Goal: Information Seeking & Learning: Learn about a topic

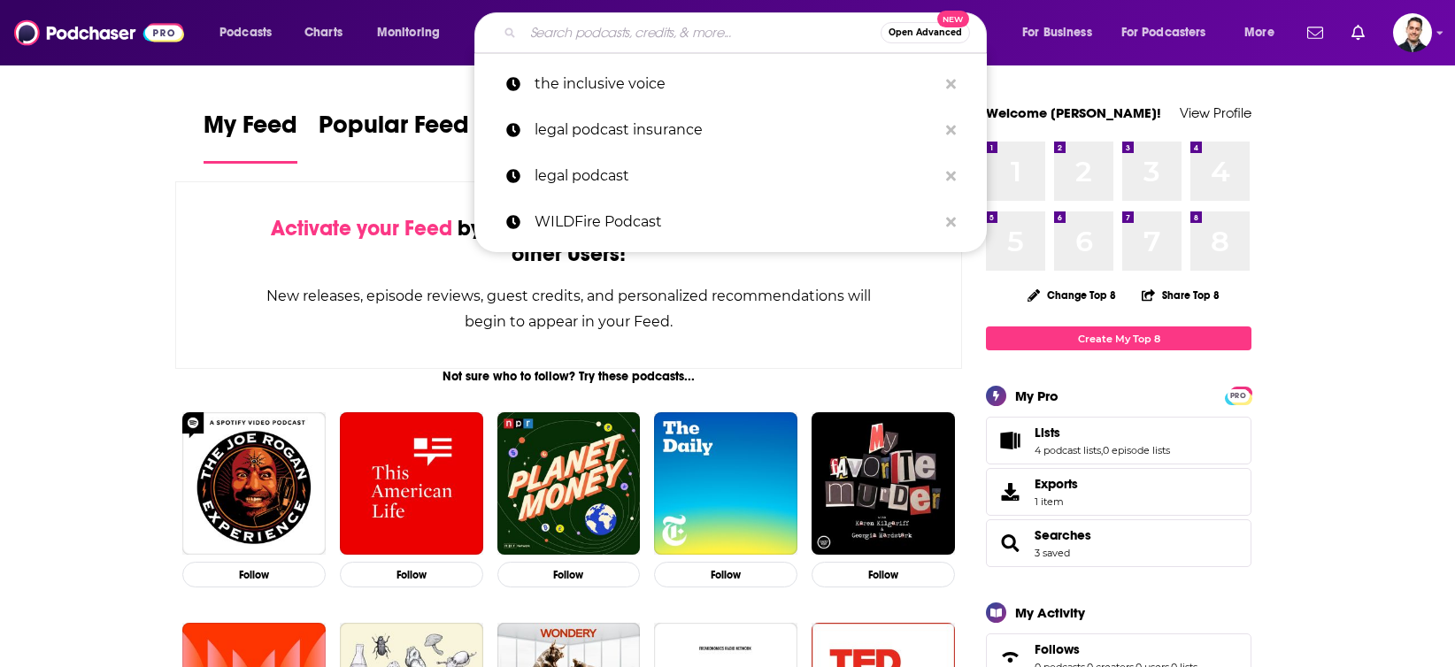
click at [750, 33] on input "Search podcasts, credits, & more..." at bounding box center [702, 33] width 358 height 28
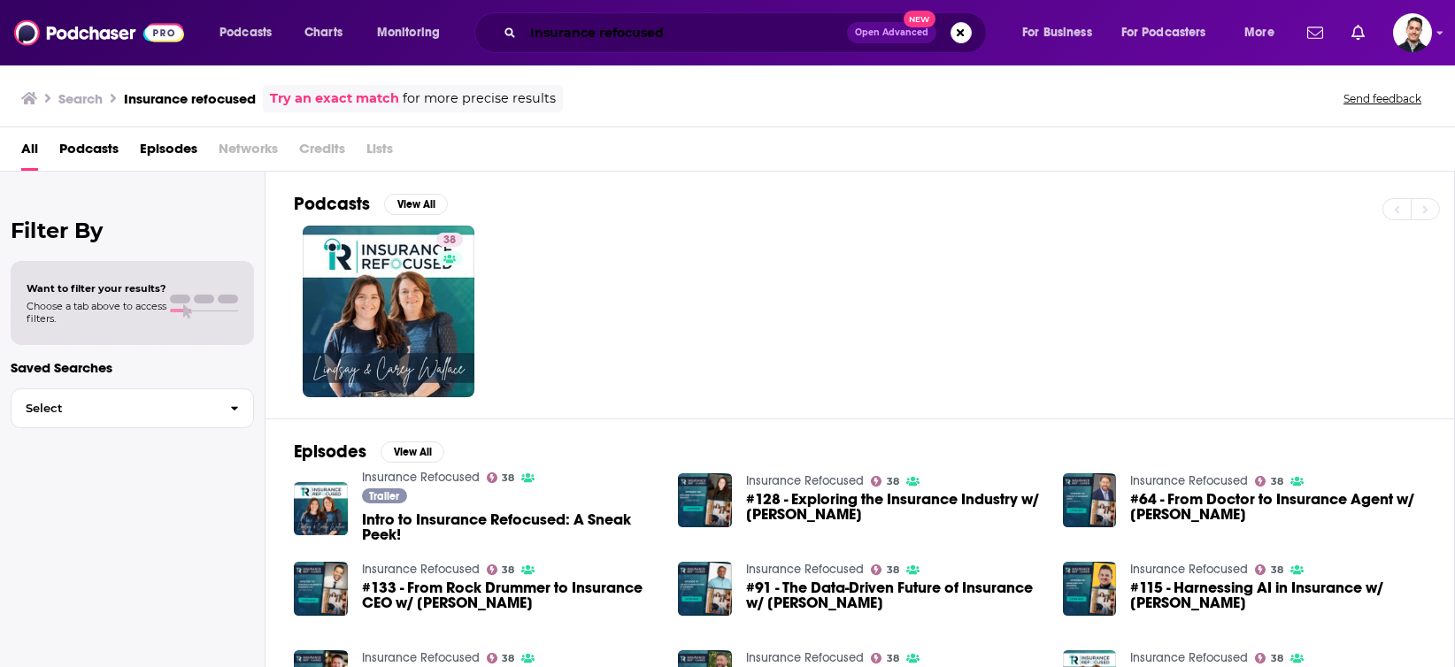
click at [643, 35] on input "Insurance refocused" at bounding box center [685, 33] width 324 height 28
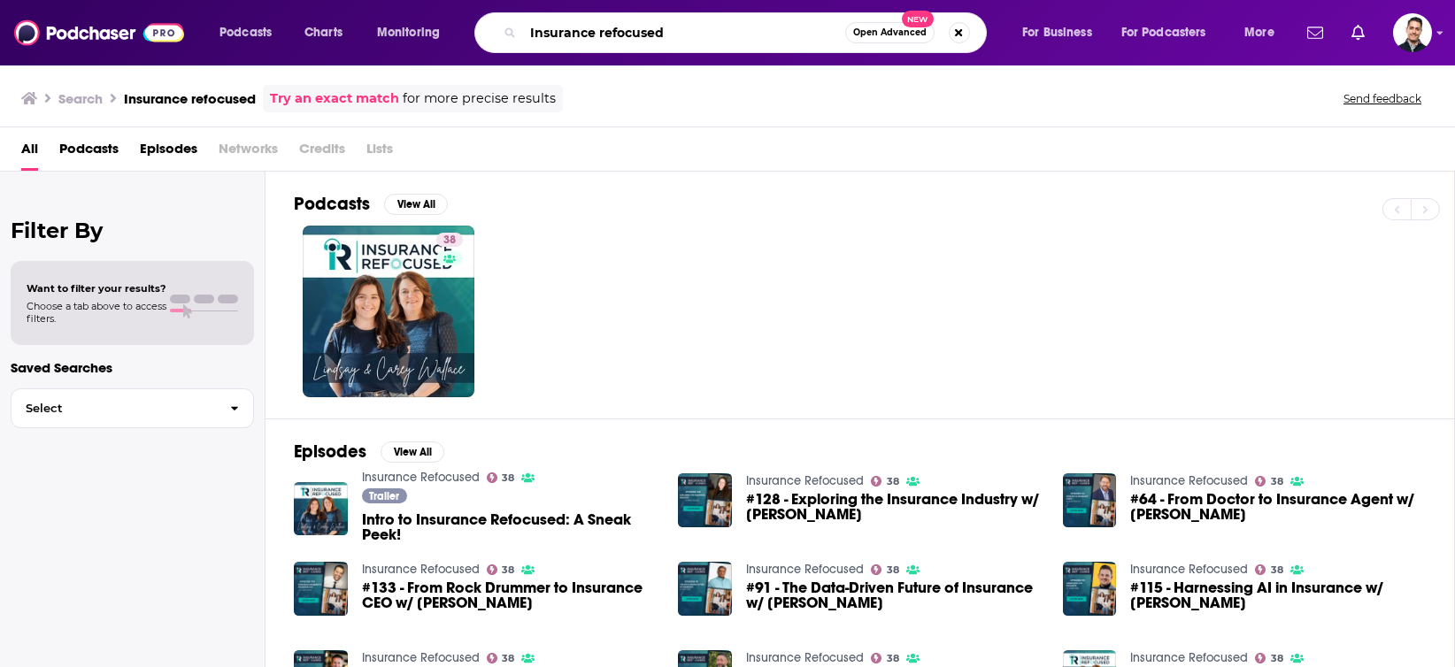
click at [643, 35] on input "Insurance refocused" at bounding box center [684, 33] width 322 height 28
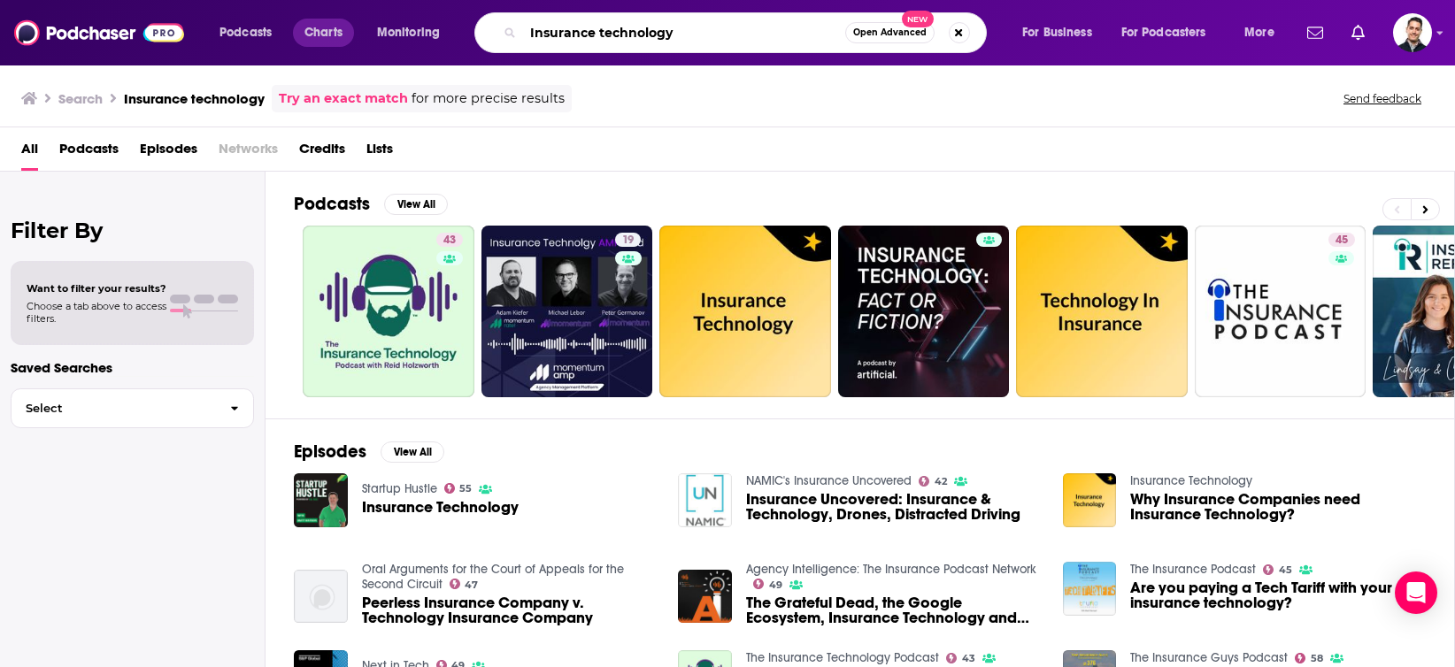
drag, startPoint x: 689, startPoint y: 29, endPoint x: 309, endPoint y: 29, distance: 379.7
click at [309, 29] on div "Podcasts Charts Monitoring Insurance technology Open Advanced New For Business …" at bounding box center [749, 32] width 1084 height 41
type input "The insurance dudes"
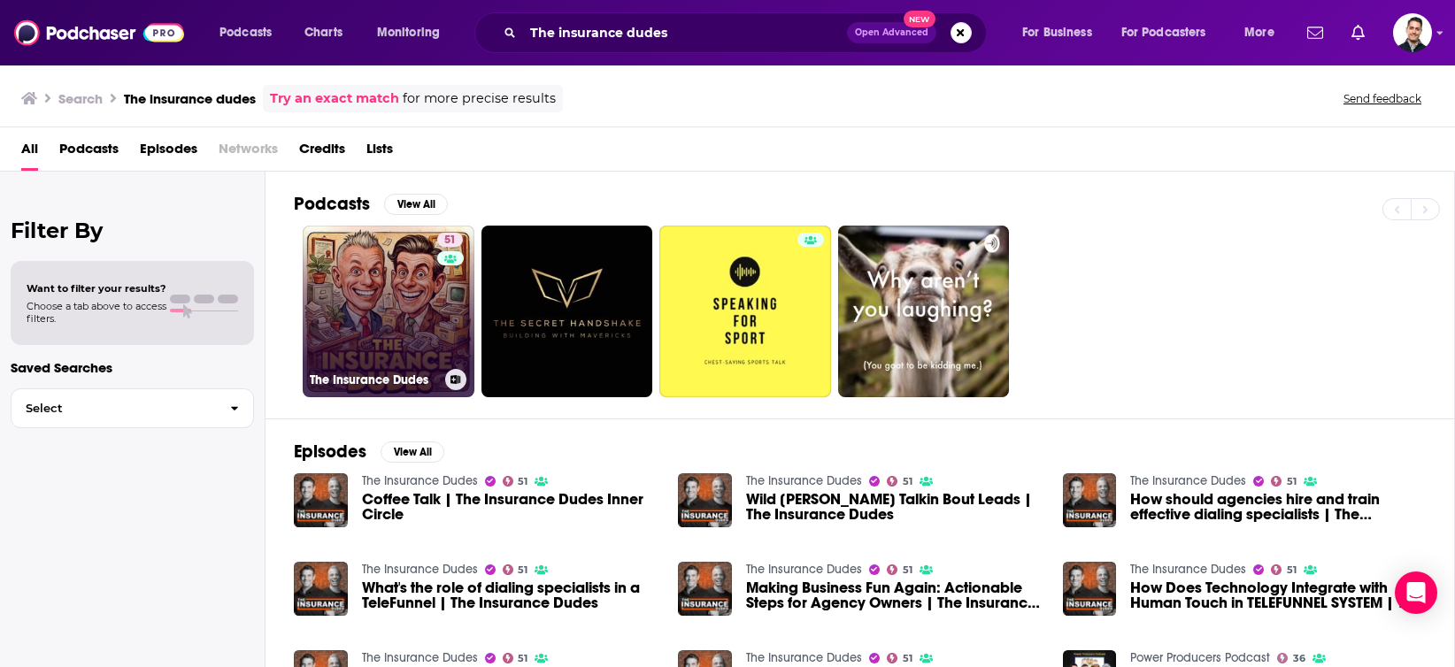
click at [389, 359] on link "51 The Insurance Dudes" at bounding box center [389, 312] width 172 height 172
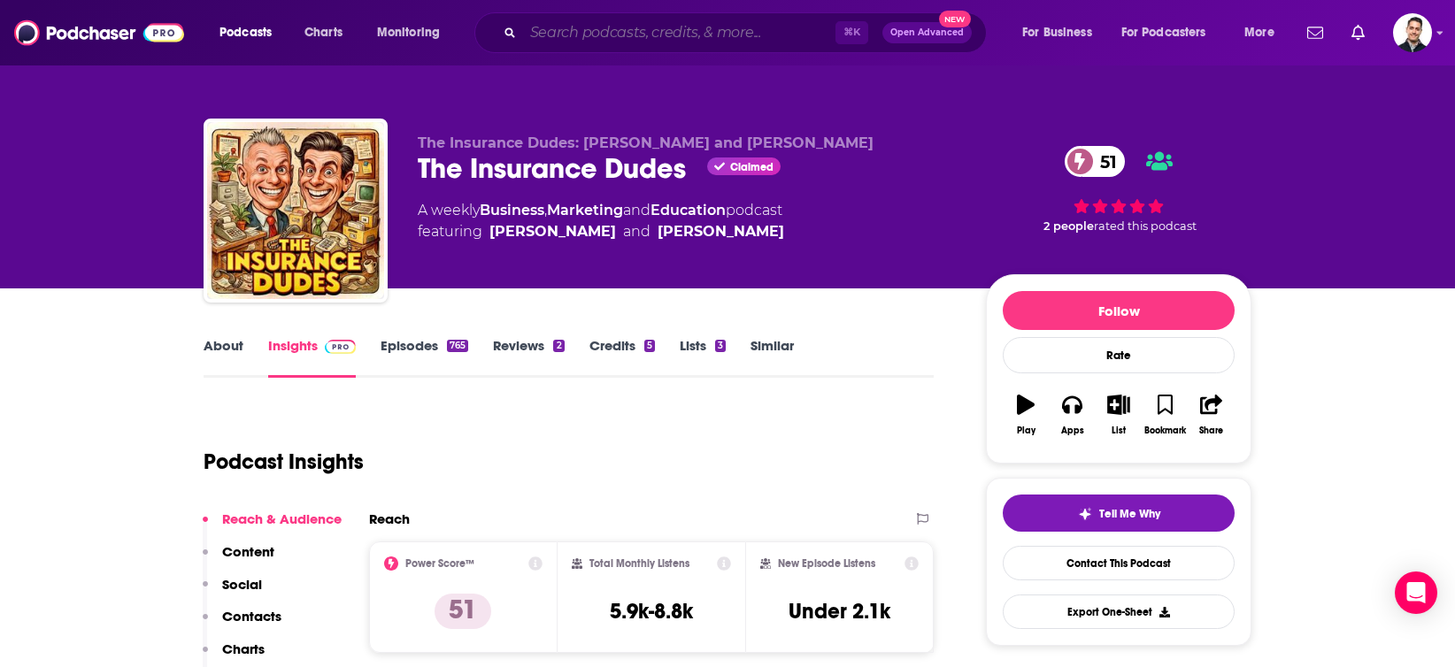
click at [637, 26] on input "Search podcasts, credits, & more..." at bounding box center [679, 33] width 312 height 28
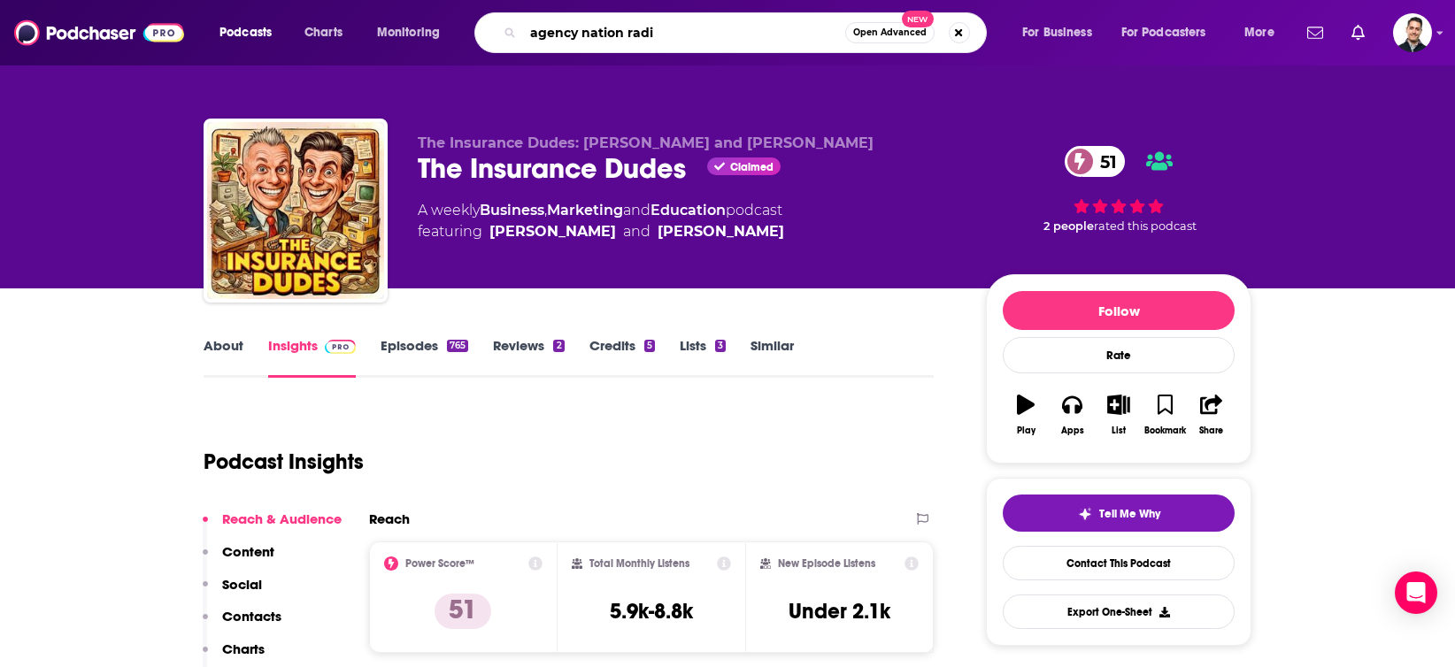
type input "agency nation radio"
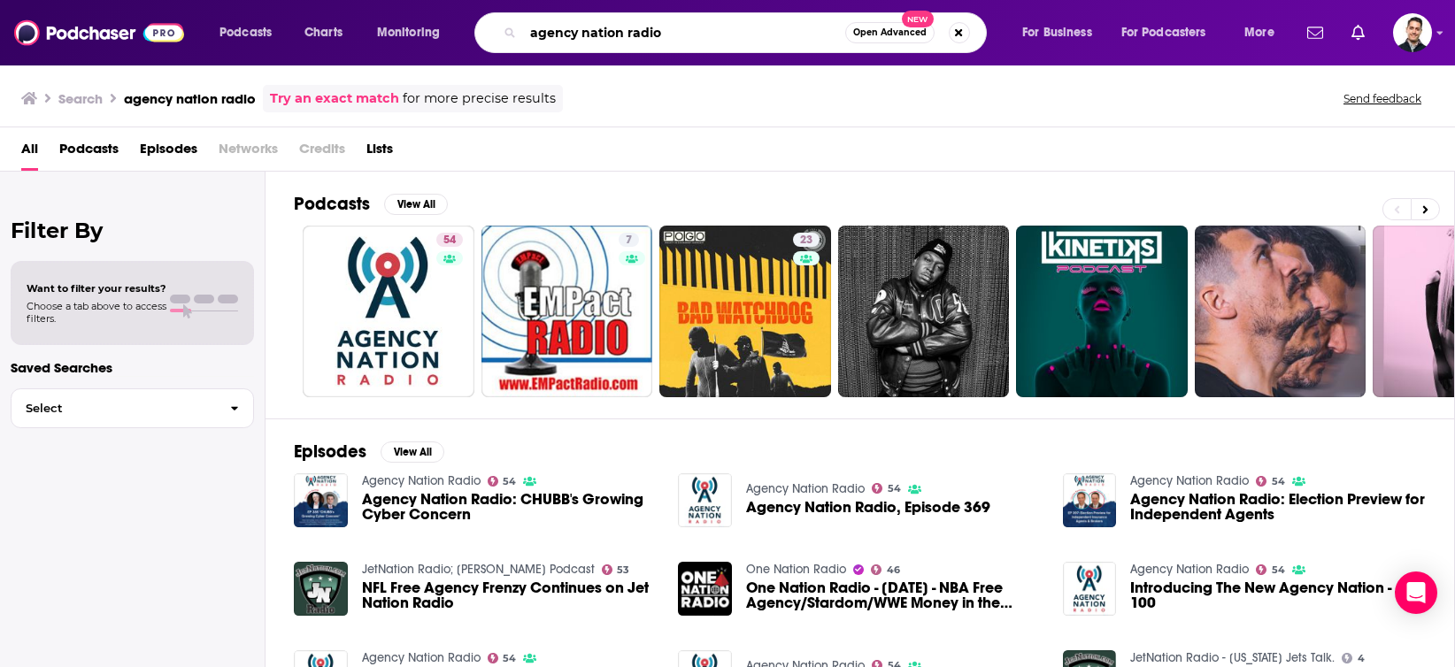
drag, startPoint x: 736, startPoint y: 35, endPoint x: 432, endPoint y: 30, distance: 304.5
click at [432, 30] on div "Podcasts Charts Monitoring agency nation radio Open Advanced New For Business F…" at bounding box center [749, 32] width 1084 height 41
type input "lets talk insurance"
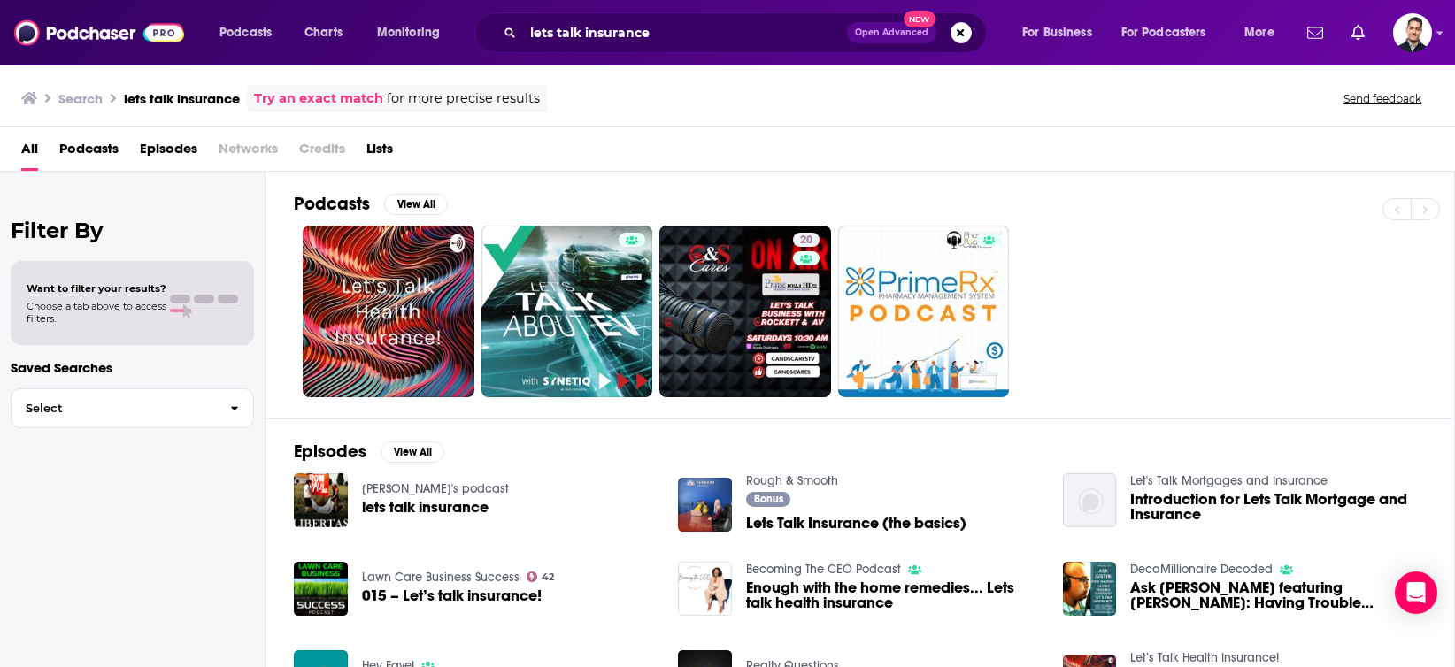
click at [444, 514] on span "lets talk insurance" at bounding box center [425, 507] width 127 height 15
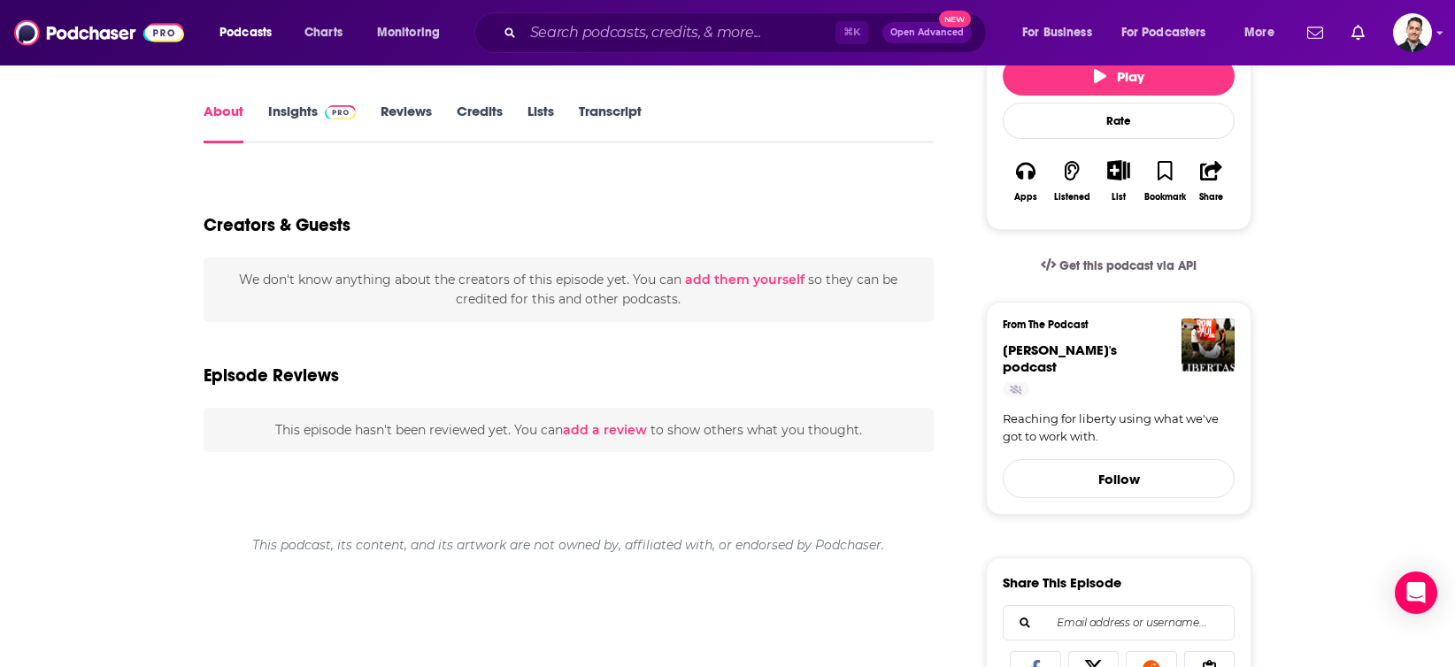
scroll to position [298, 0]
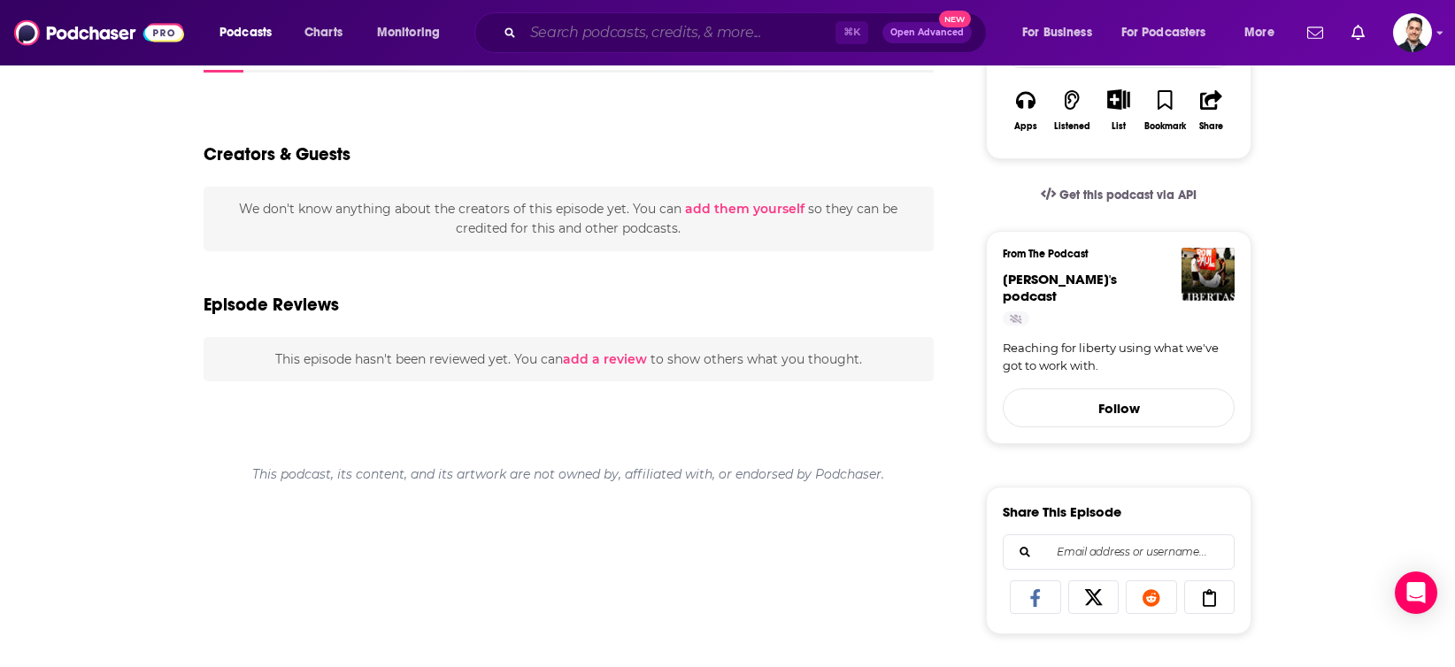
click at [565, 40] on input "Search podcasts, credits, & more..." at bounding box center [679, 33] width 312 height 28
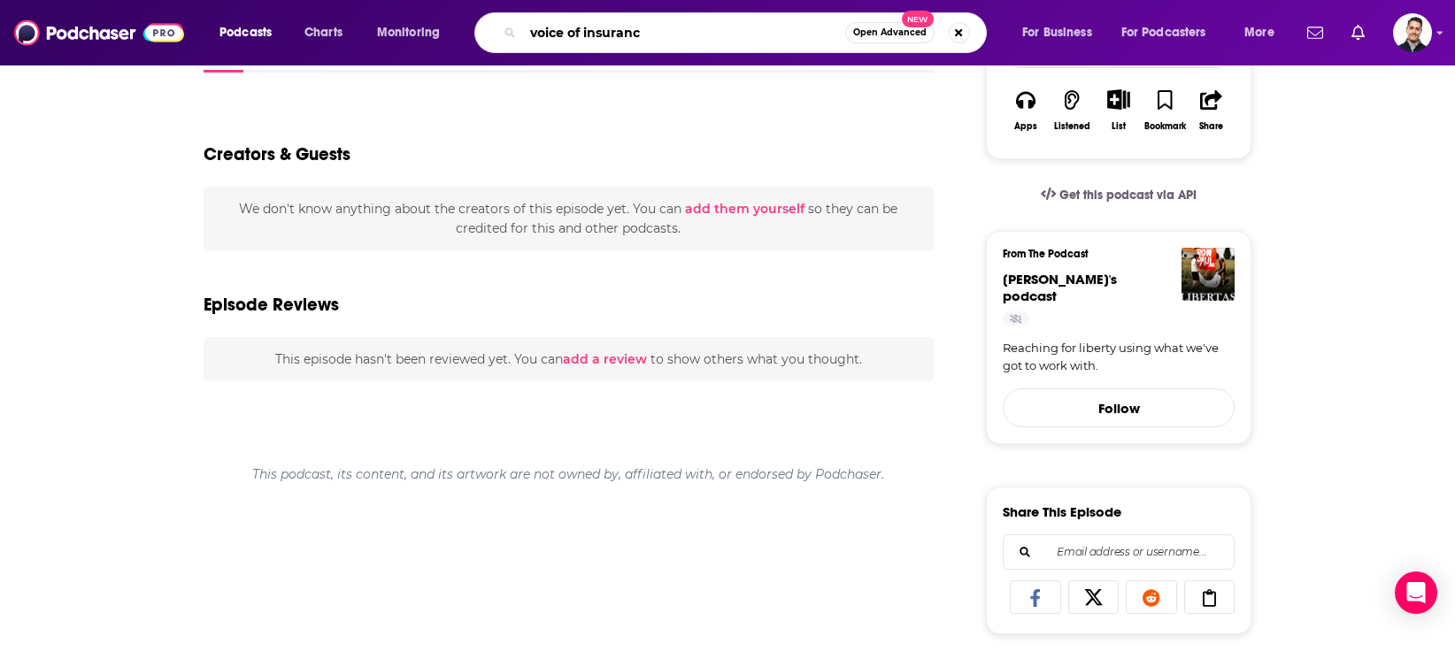
type input "voice of insurance"
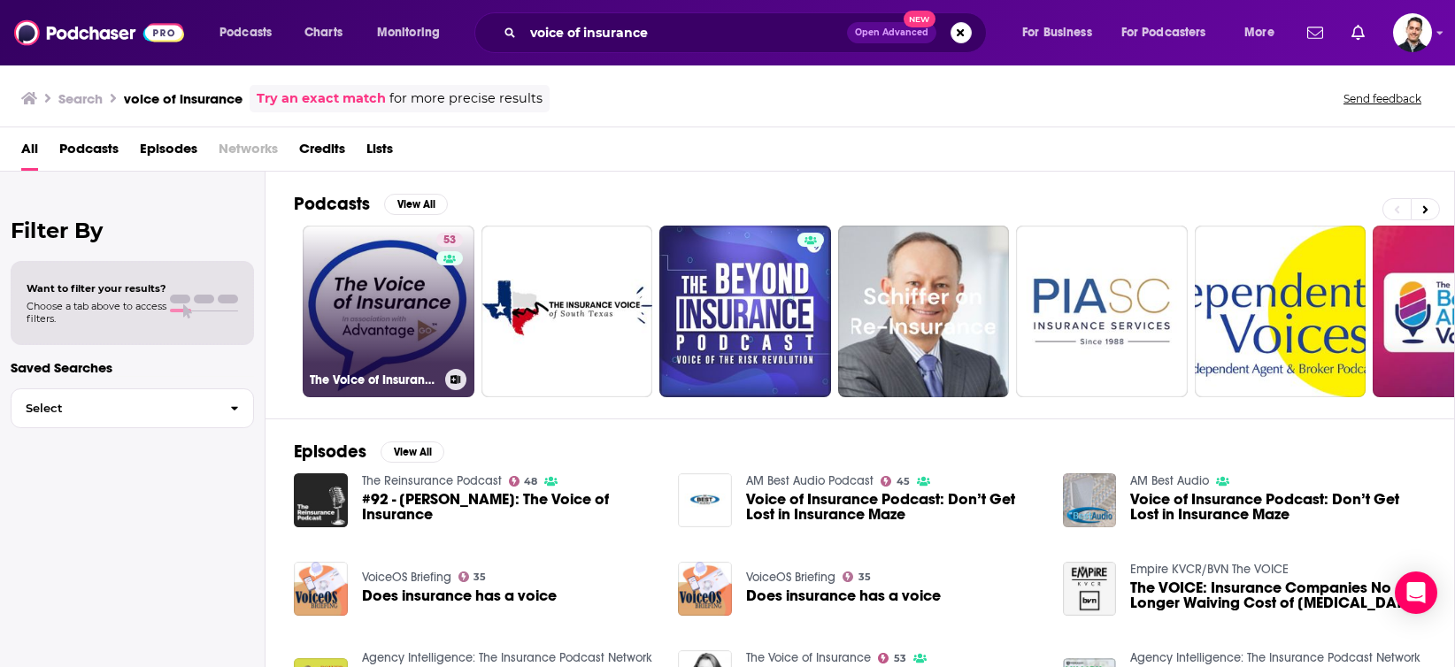
click at [381, 307] on link "53 The Voice of Insurance" at bounding box center [389, 312] width 172 height 172
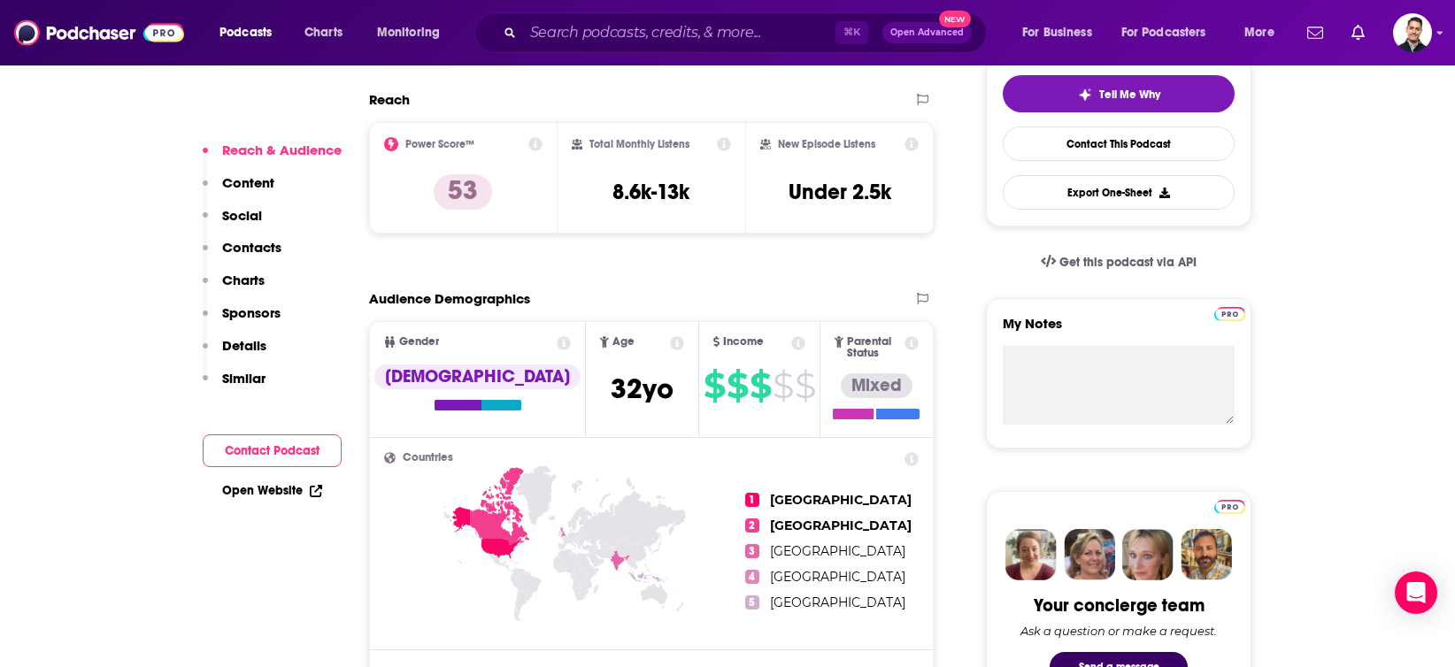
scroll to position [420, 0]
